Goal: Communication & Community: Answer question/provide support

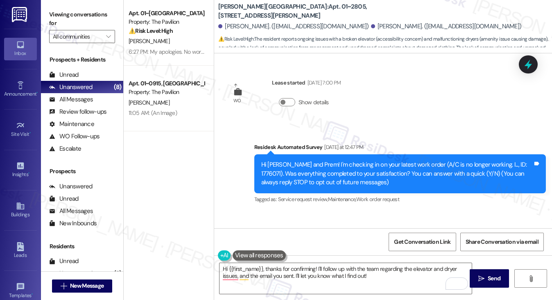
scroll to position [695, 0]
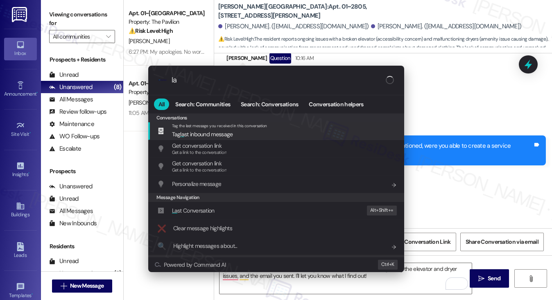
type input "l"
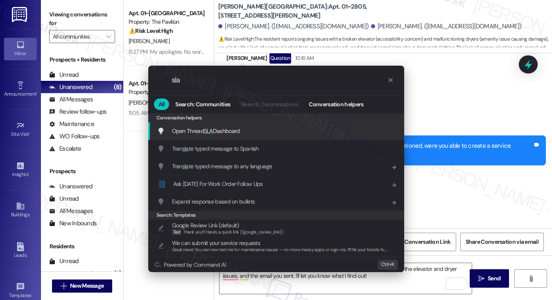
type input "sla"
click at [229, 134] on span "Open Thread SLA Dashboard" at bounding box center [206, 130] width 68 height 7
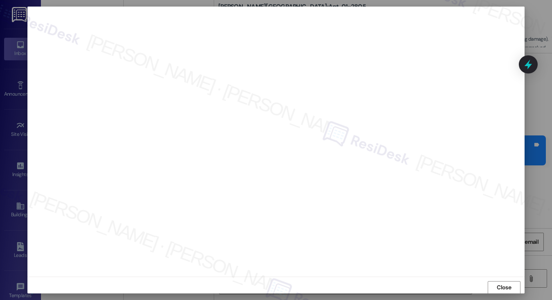
scroll to position [0, 0]
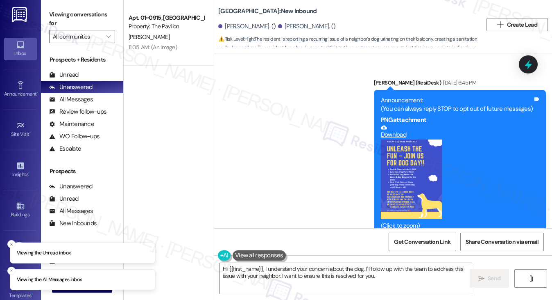
scroll to position [12615, 0]
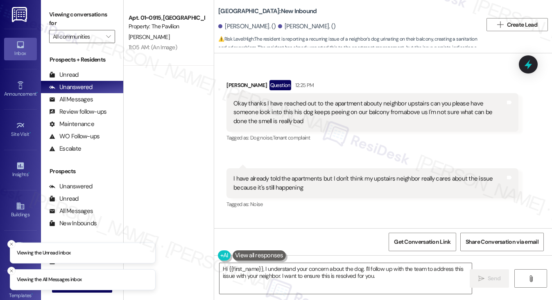
click at [272, 241] on div "I'm in apartment 912 they are right above us" at bounding box center [290, 245] width 113 height 9
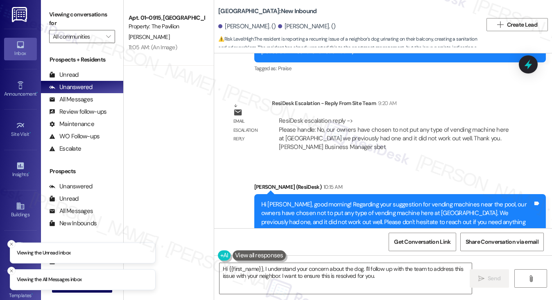
scroll to position [12410, 0]
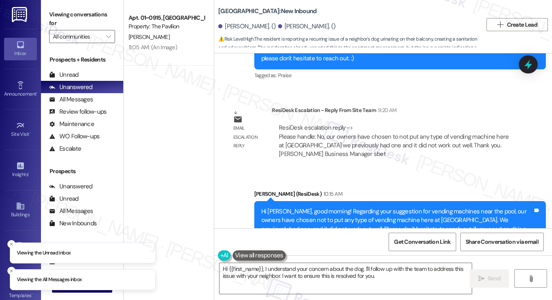
click at [277, 201] on div "Hi Brittany, good morning! Regarding your suggestion for vending machines near …" at bounding box center [400, 225] width 292 height 48
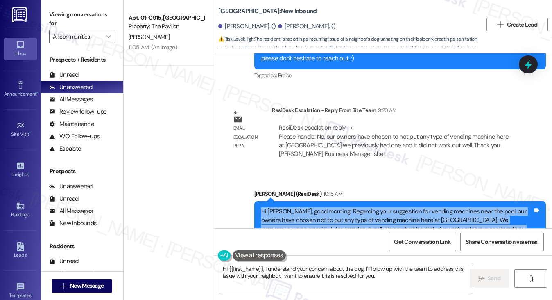
click at [277, 201] on div "Hi Brittany, good morning! Regarding your suggestion for vending machines near …" at bounding box center [400, 225] width 292 height 48
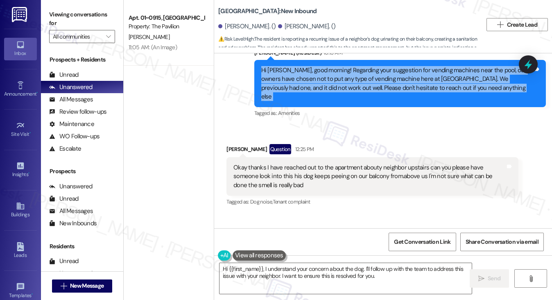
scroll to position [12533, 0]
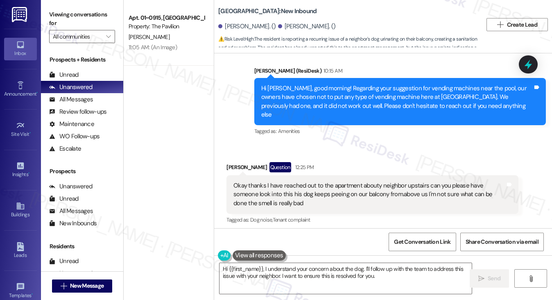
click at [264, 181] on div "Okay thanks I have reached out to the apartment abouty neighbor upstairs can yo…" at bounding box center [370, 194] width 272 height 26
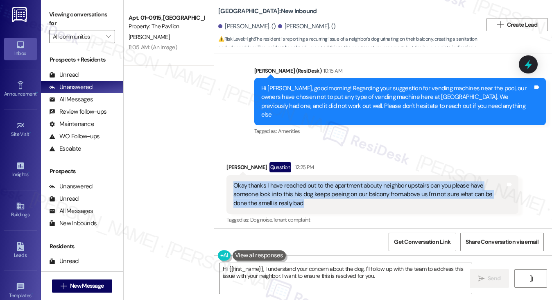
click at [264, 181] on div "Okay thanks I have reached out to the apartment abouty neighbor upstairs can yo…" at bounding box center [370, 194] width 272 height 26
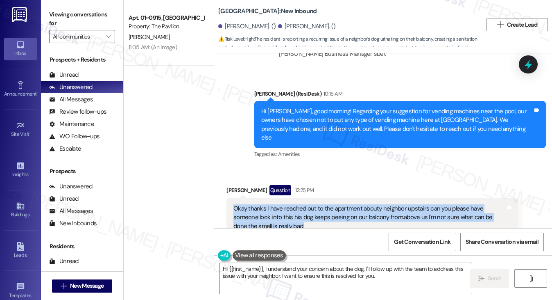
scroll to position [12492, 0]
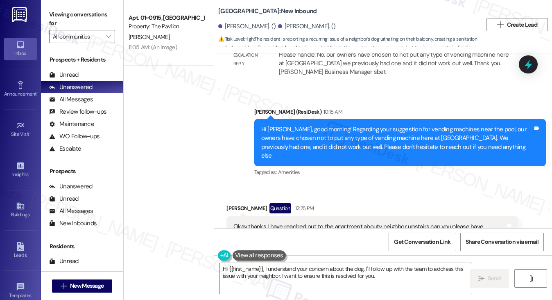
click at [308, 125] on div "Hi Brittany, good morning! Regarding your suggestion for vending machines near …" at bounding box center [397, 142] width 272 height 35
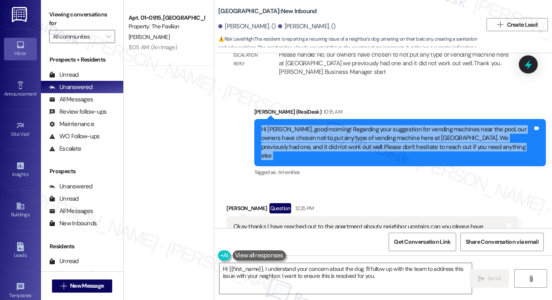
click at [308, 125] on div "Hi Brittany, good morning! Regarding your suggestion for vending machines near …" at bounding box center [397, 142] width 272 height 35
click at [429, 125] on div "Hi Brittany, good morning! Regarding your suggestion for vending machines near …" at bounding box center [397, 142] width 272 height 35
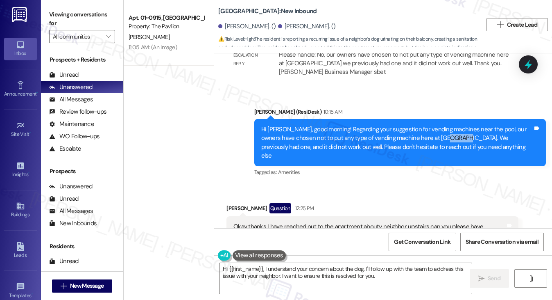
click at [429, 125] on div "Hi Brittany, good morning! Regarding your suggestion for vending machines near …" at bounding box center [397, 142] width 272 height 35
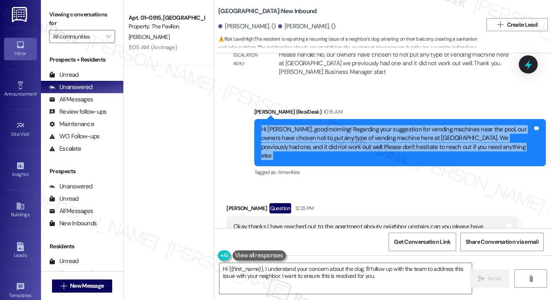
click at [429, 125] on div "Hi Brittany, good morning! Regarding your suggestion for vending machines near …" at bounding box center [397, 142] width 272 height 35
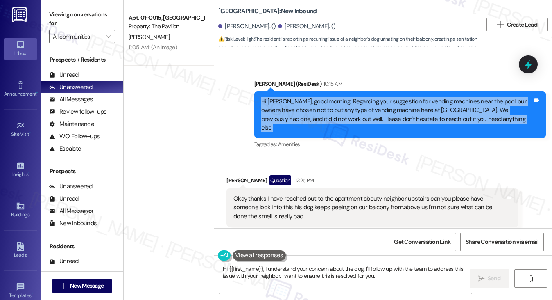
scroll to position [12574, 0]
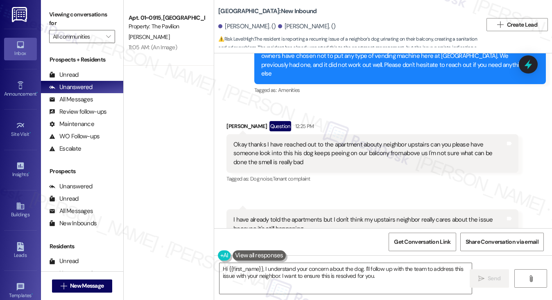
click at [308, 140] on div "Okay thanks I have reached out to the apartment abouty neighbor upstairs can yo…" at bounding box center [370, 153] width 272 height 26
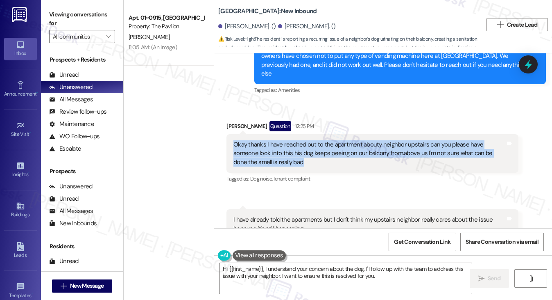
click at [308, 140] on div "Okay thanks I have reached out to the apartment abouty neighbor upstairs can yo…" at bounding box center [370, 153] width 272 height 26
click at [408, 140] on div "Okay thanks I have reached out to the apartment abouty neighbor upstairs can yo…" at bounding box center [370, 153] width 272 height 26
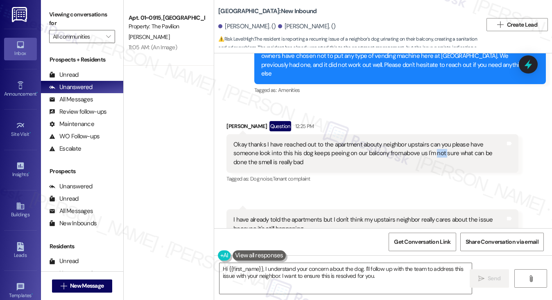
click at [408, 140] on div "Okay thanks I have reached out to the apartment abouty neighbor upstairs can yo…" at bounding box center [370, 153] width 272 height 26
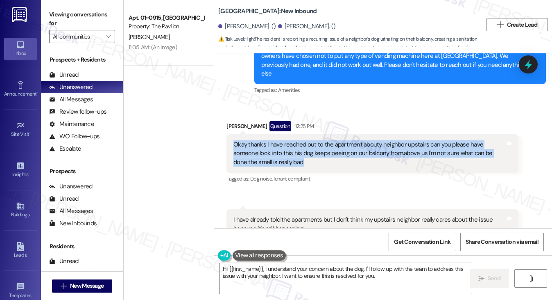
click at [408, 140] on div "Okay thanks I have reached out to the apartment abouty neighbor upstairs can yo…" at bounding box center [370, 153] width 272 height 26
click at [275, 140] on div "Okay thanks I have reached out to the apartment abouty neighbor upstairs can yo…" at bounding box center [370, 153] width 272 height 26
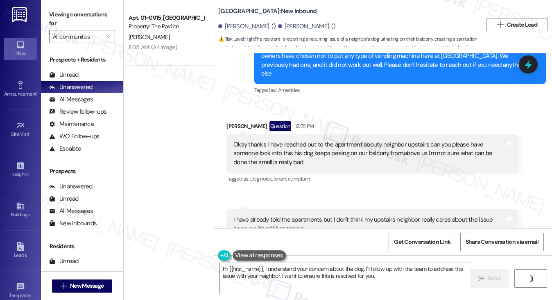
click at [275, 140] on div "Okay thanks I have reached out to the apartment abouty neighbor upstairs can yo…" at bounding box center [370, 153] width 272 height 26
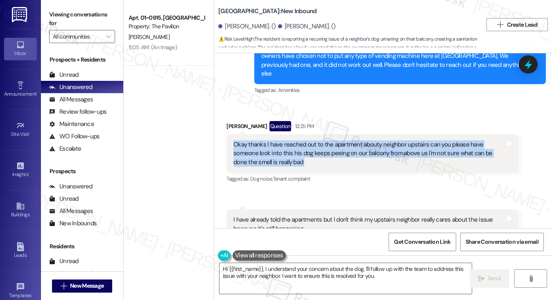
click at [275, 140] on div "Okay thanks I have reached out to the apartment abouty neighbor upstairs can yo…" at bounding box center [370, 153] width 272 height 26
click at [284, 140] on div "Okay thanks I have reached out to the apartment abouty neighbor upstairs can yo…" at bounding box center [370, 153] width 272 height 26
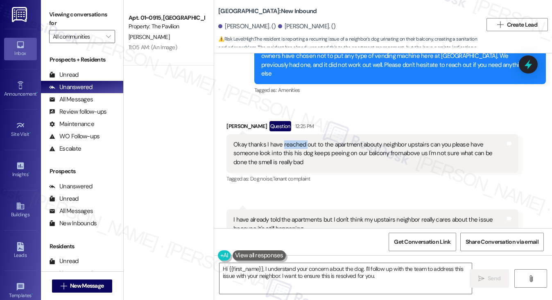
click at [284, 140] on div "Okay thanks I have reached out to the apartment abouty neighbor upstairs can yo…" at bounding box center [370, 153] width 272 height 26
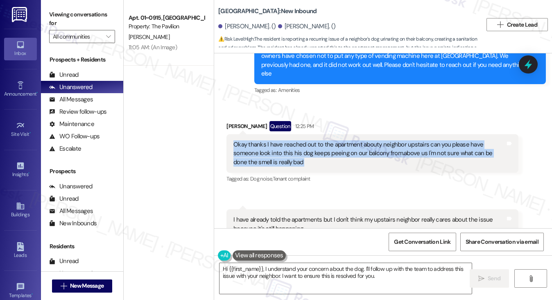
click at [284, 140] on div "Okay thanks I have reached out to the apartment abouty neighbor upstairs can yo…" at bounding box center [370, 153] width 272 height 26
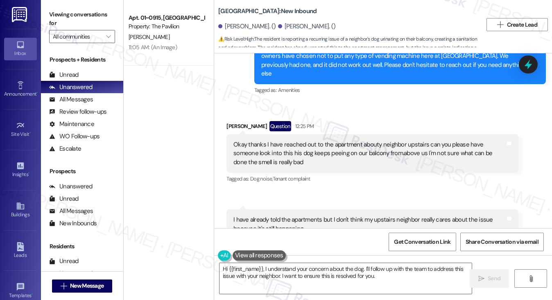
click at [300, 215] on div "I have already told the apartments but I don't think my upstairs neighbor reall…" at bounding box center [370, 224] width 272 height 18
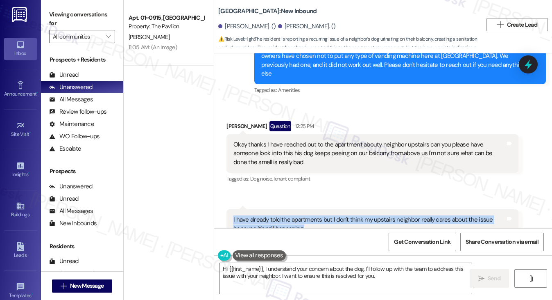
click at [300, 215] on div "I have already told the apartments but I don't think my upstairs neighbor reall…" at bounding box center [370, 224] width 272 height 18
click at [323, 271] on textarea "Hi {{first_name}}, I understand your concern about the dog. I'll follow up with…" at bounding box center [346, 278] width 253 height 31
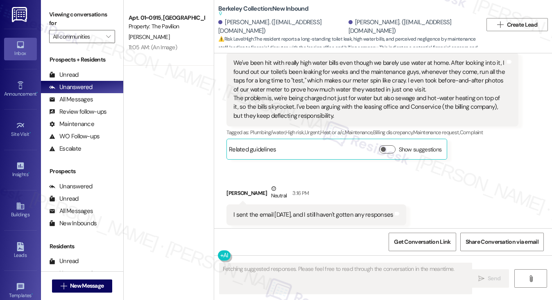
scroll to position [631, 0]
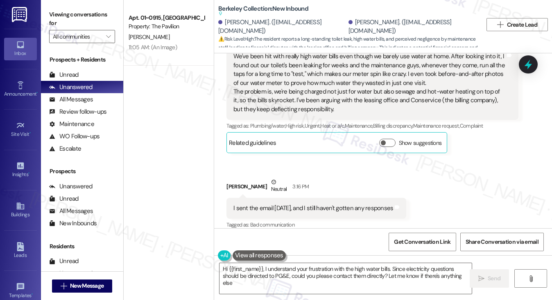
type textarea "Hi {{first_name}}, I understand your frustration with the high water bills. Sin…"
click at [287, 204] on div "I sent the email [DATE], and I still haven't gotten any responses" at bounding box center [314, 208] width 160 height 9
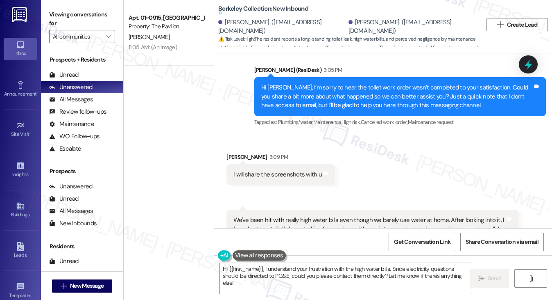
scroll to position [467, 0]
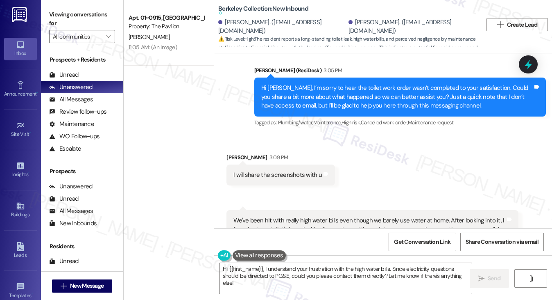
click at [266, 170] on div "I will share the screenshots with u" at bounding box center [278, 174] width 89 height 9
drag, startPoint x: 266, startPoint y: 165, endPoint x: 259, endPoint y: 168, distance: 7.8
click at [266, 170] on div "I will share the screenshots with u" at bounding box center [278, 174] width 89 height 9
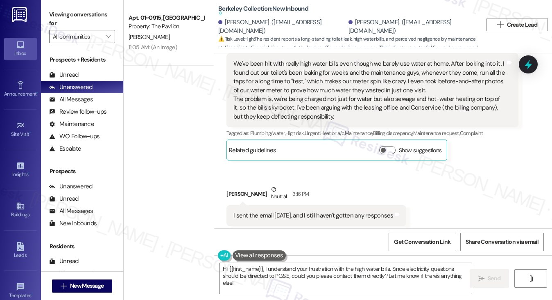
scroll to position [631, 0]
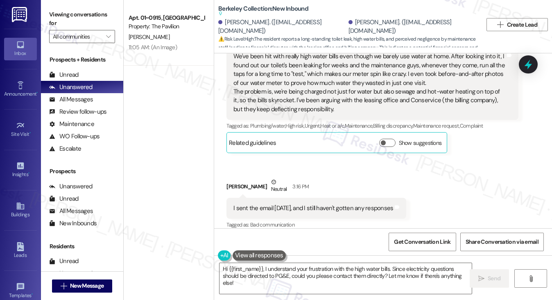
click at [293, 204] on div "I sent the email on Monday, and I still haven't gotten any responses" at bounding box center [314, 208] width 160 height 9
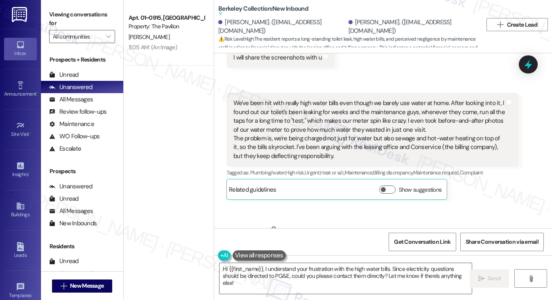
scroll to position [549, 0]
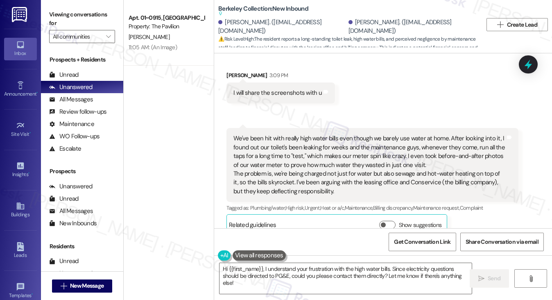
click at [261, 156] on div "We've been hit with really high water bills even though we barely use water at …" at bounding box center [370, 164] width 272 height 61
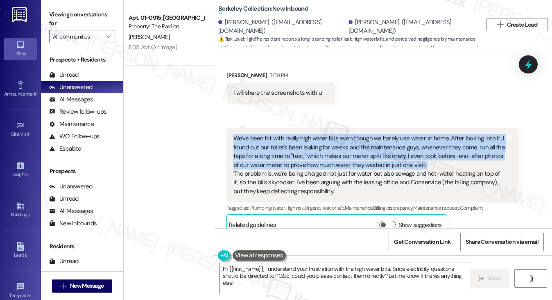
click at [261, 156] on div "We've been hit with really high water bills even though we barely use water at …" at bounding box center [370, 164] width 272 height 61
